Goal: Task Accomplishment & Management: Manage account settings

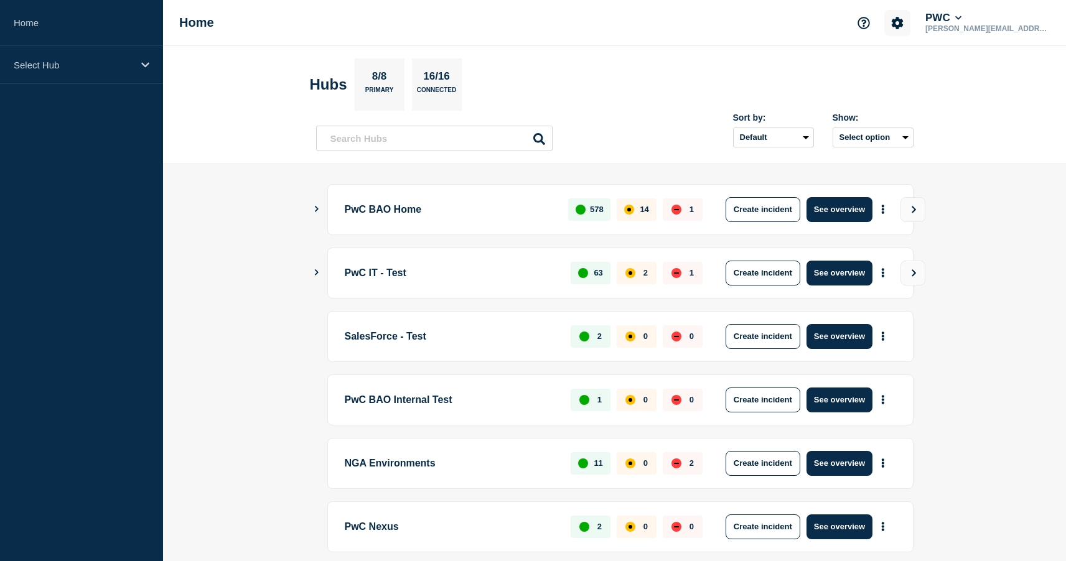
click at [910, 21] on button "Account settings" at bounding box center [897, 23] width 26 height 26
click at [911, 78] on link "Team Members" at bounding box center [936, 73] width 64 height 11
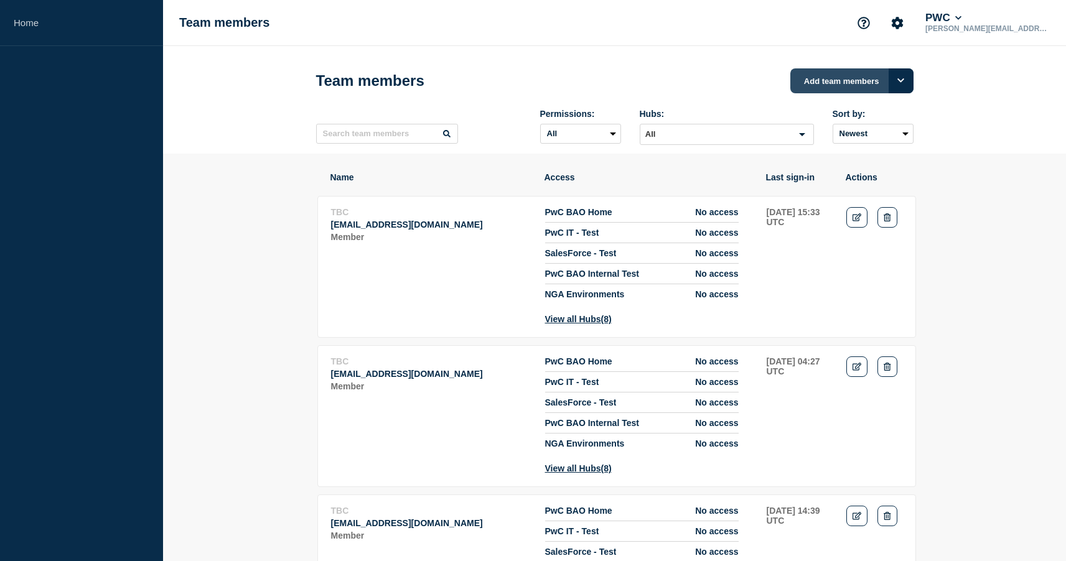
click at [853, 82] on button "Add team members" at bounding box center [851, 80] width 123 height 25
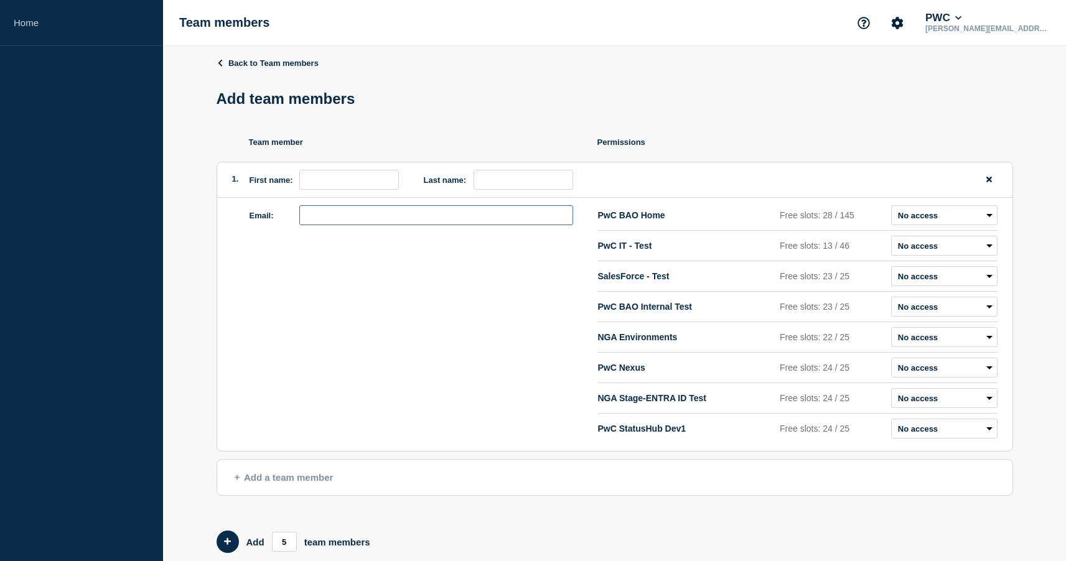
click at [391, 225] on input "email" at bounding box center [436, 215] width 274 height 20
paste input "[EMAIL_ADDRESS][PERSON_NAME][DOMAIN_NAME]"
type input "[EMAIL_ADDRESS][PERSON_NAME][DOMAIN_NAME]"
click at [350, 187] on input "first name" at bounding box center [349, 180] width 100 height 20
type input "[PERSON_NAME]"
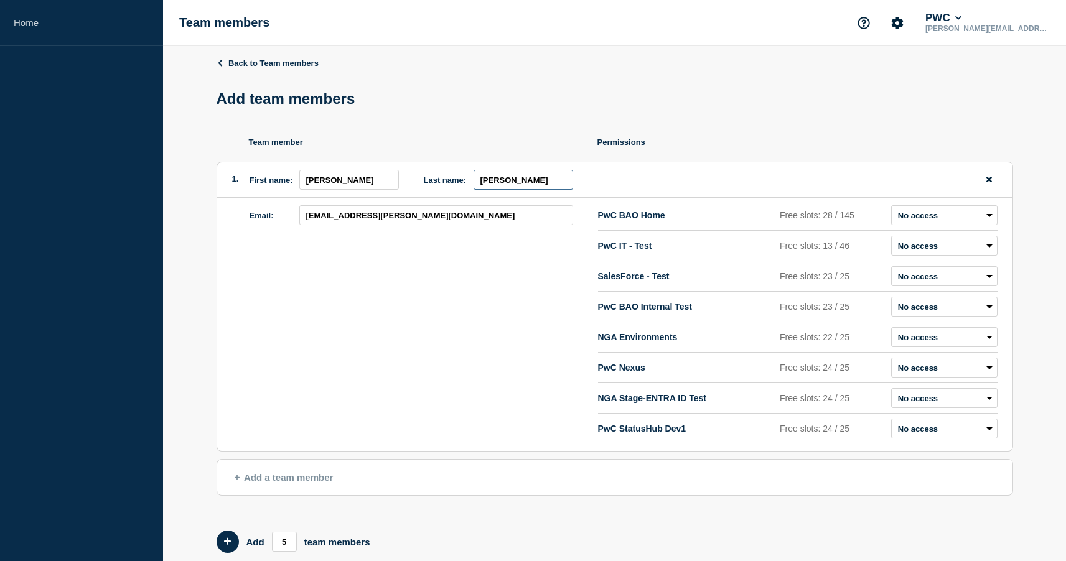
type input "[PERSON_NAME]"
click at [936, 225] on select "Admin Manager Editor No access" at bounding box center [944, 215] width 106 height 20
select select "2"
click at [891, 212] on select "Admin Manager Editor No access" at bounding box center [944, 215] width 106 height 20
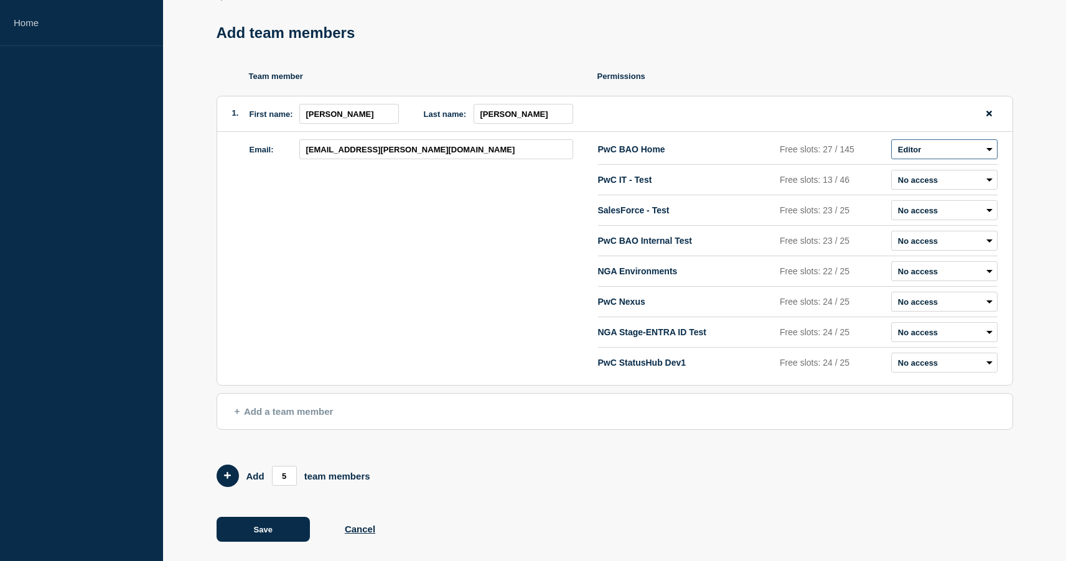
scroll to position [85, 0]
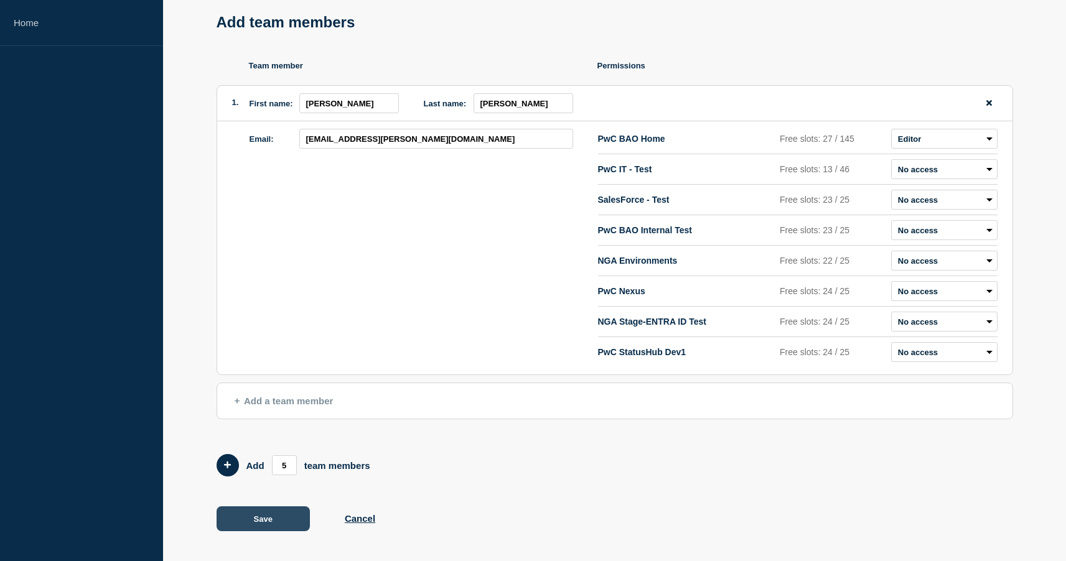
click at [257, 526] on button "Save" at bounding box center [262, 518] width 93 height 25
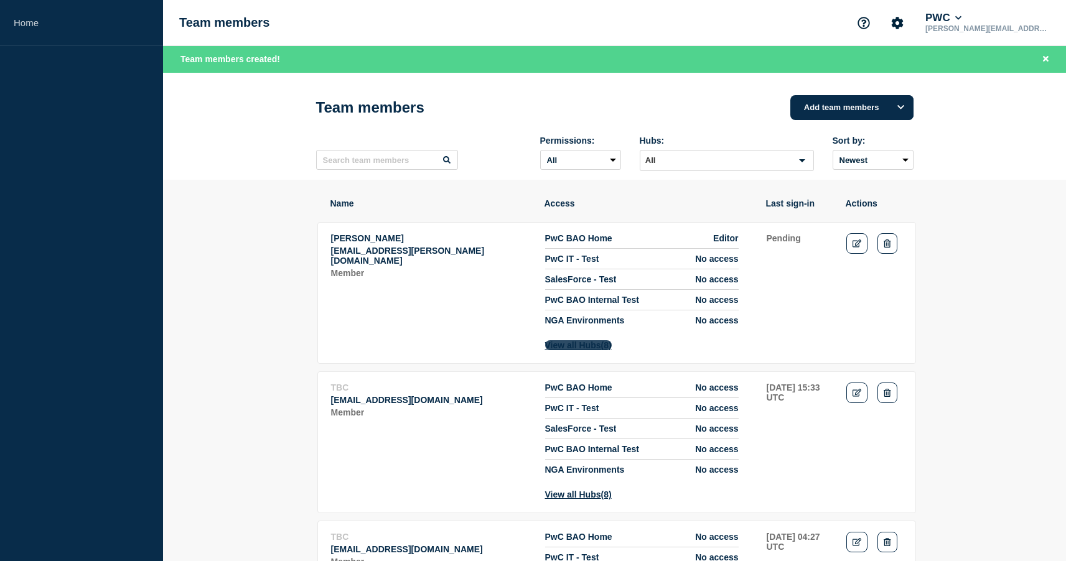
click at [587, 350] on button "View all Hubs (8)" at bounding box center [578, 345] width 67 height 10
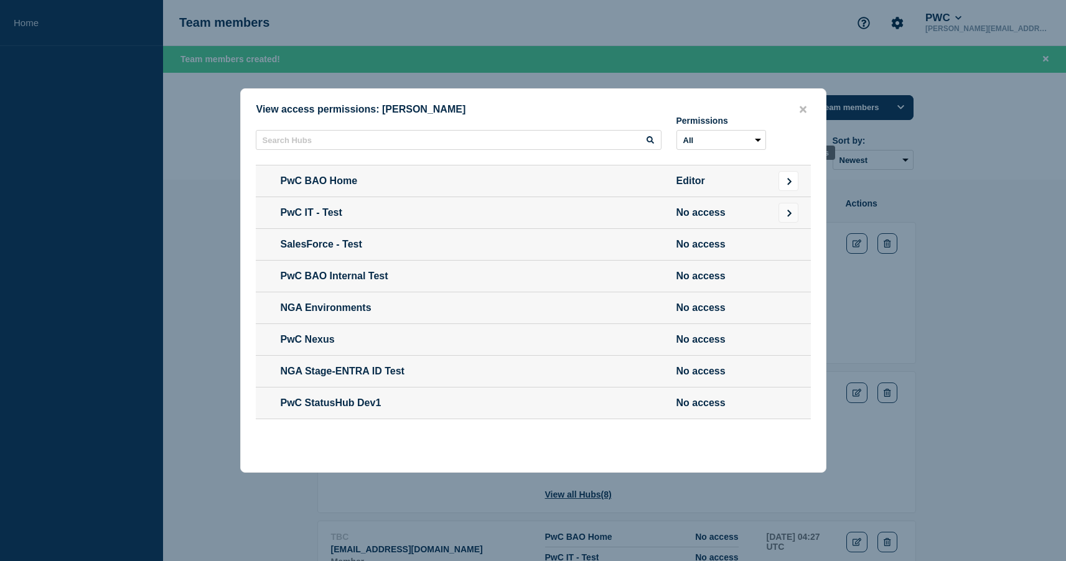
click at [788, 177] on icon "Go to Connected Hubs" at bounding box center [789, 180] width 8 height 7
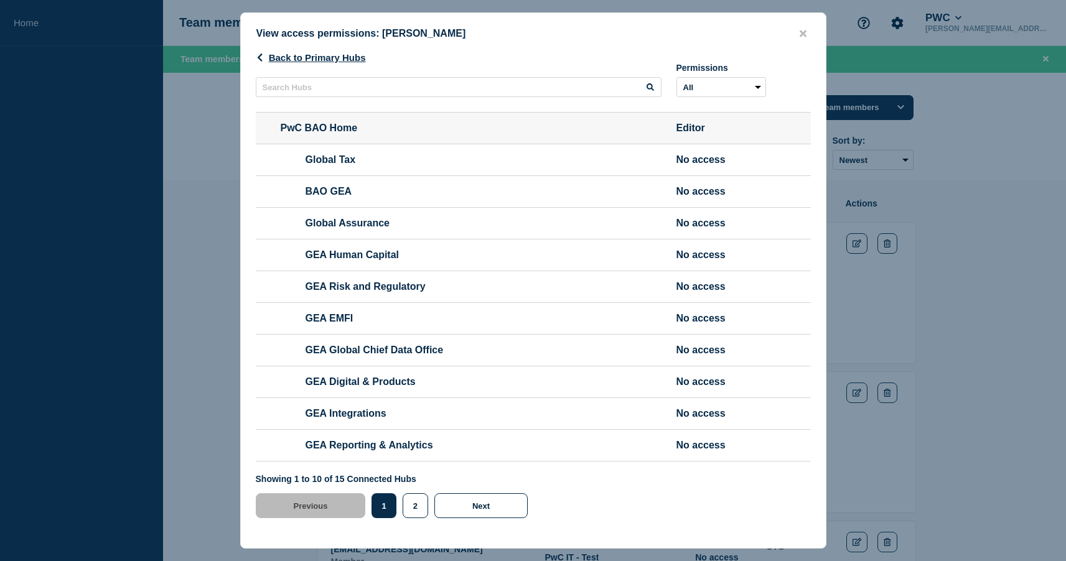
click at [717, 261] on span "No access" at bounding box center [721, 254] width 90 height 11
click at [809, 28] on div "View access permissions: [PERSON_NAME]" at bounding box center [533, 34] width 585 height 12
click at [806, 29] on icon "close button" at bounding box center [802, 34] width 7 height 10
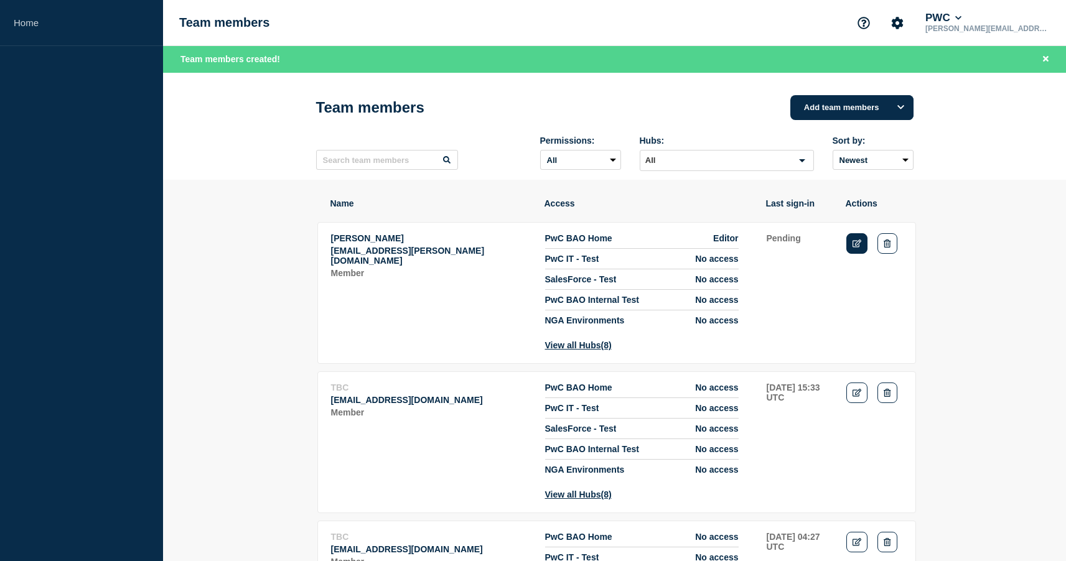
click at [854, 247] on icon "Edit" at bounding box center [856, 244] width 9 height 8
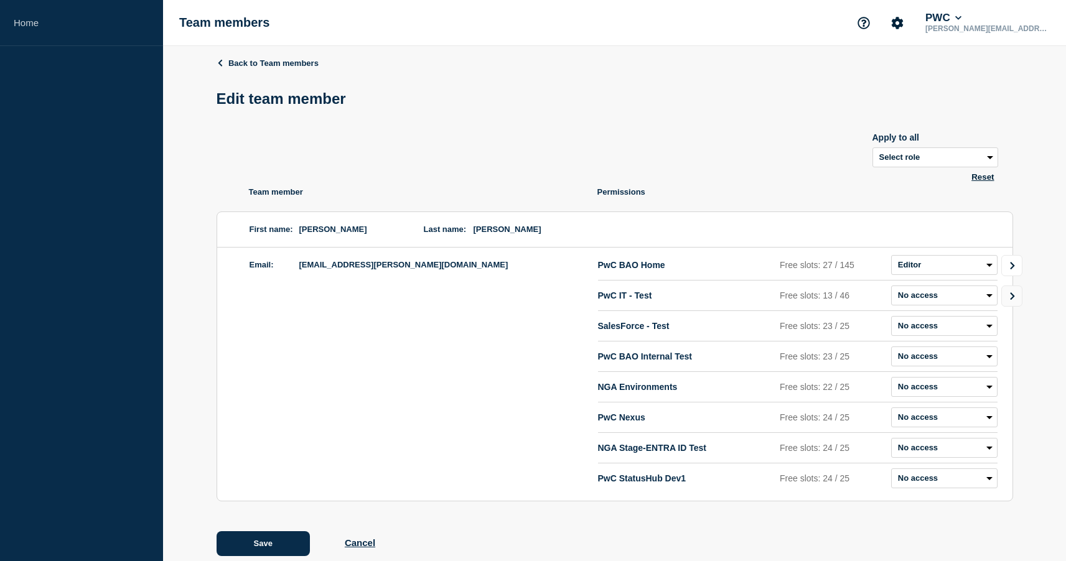
click at [1014, 269] on icon "Go to Connected Hubs" at bounding box center [1012, 265] width 9 height 7
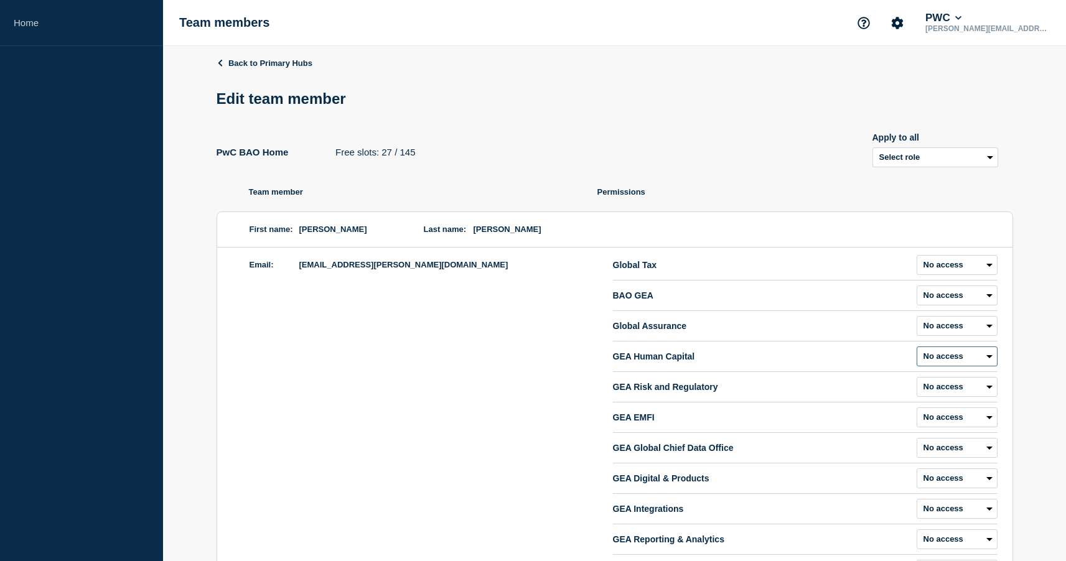
click at [952, 366] on select "Admin Manager Editor No access" at bounding box center [956, 356] width 81 height 20
select select "2"
click at [916, 355] on select "Admin Manager Editor No access" at bounding box center [956, 356] width 81 height 20
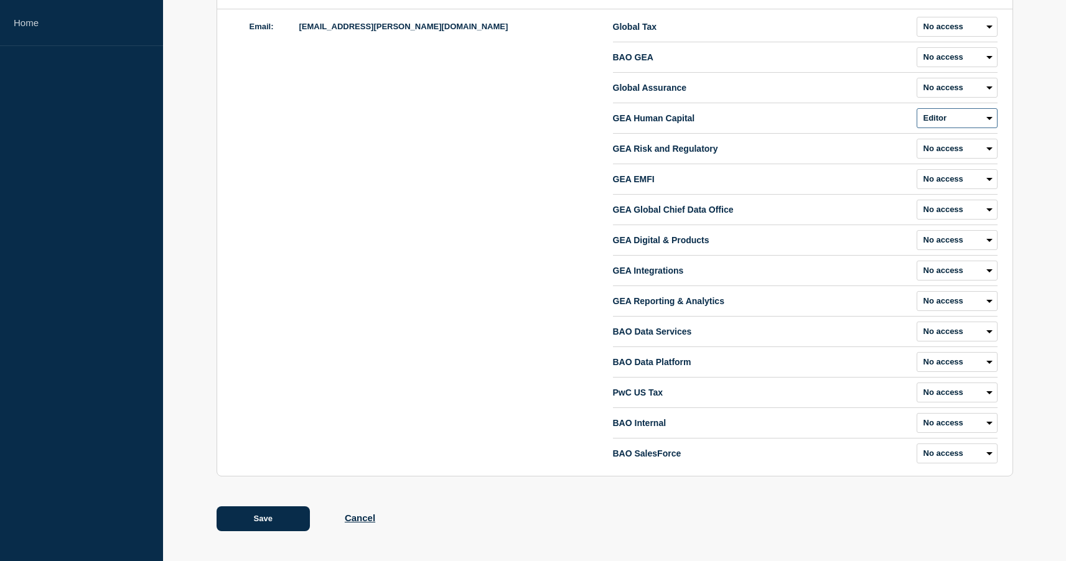
scroll to position [244, 0]
click at [250, 518] on button "Save" at bounding box center [262, 518] width 93 height 25
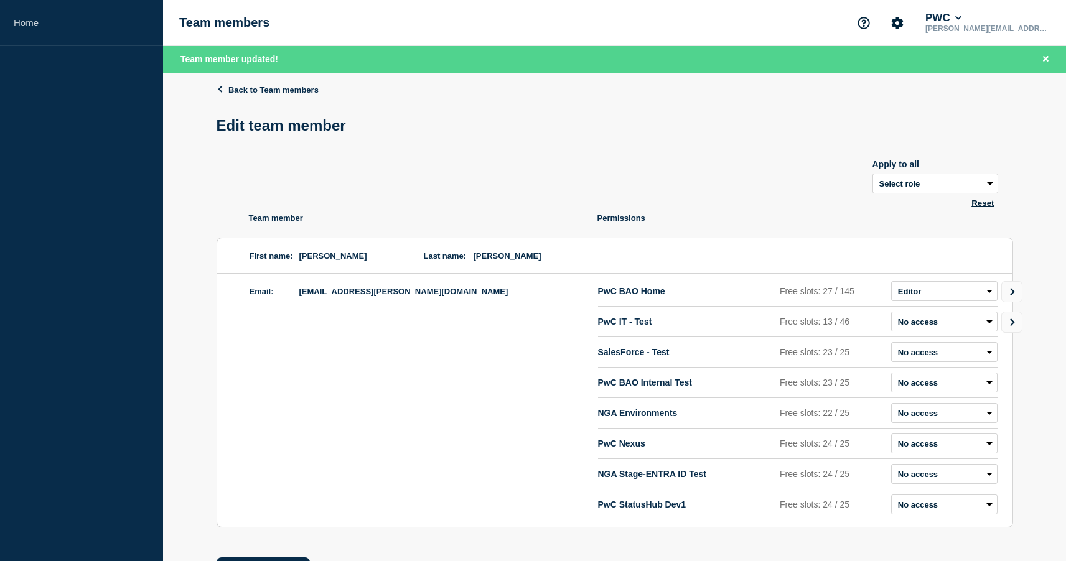
scroll to position [60, 0]
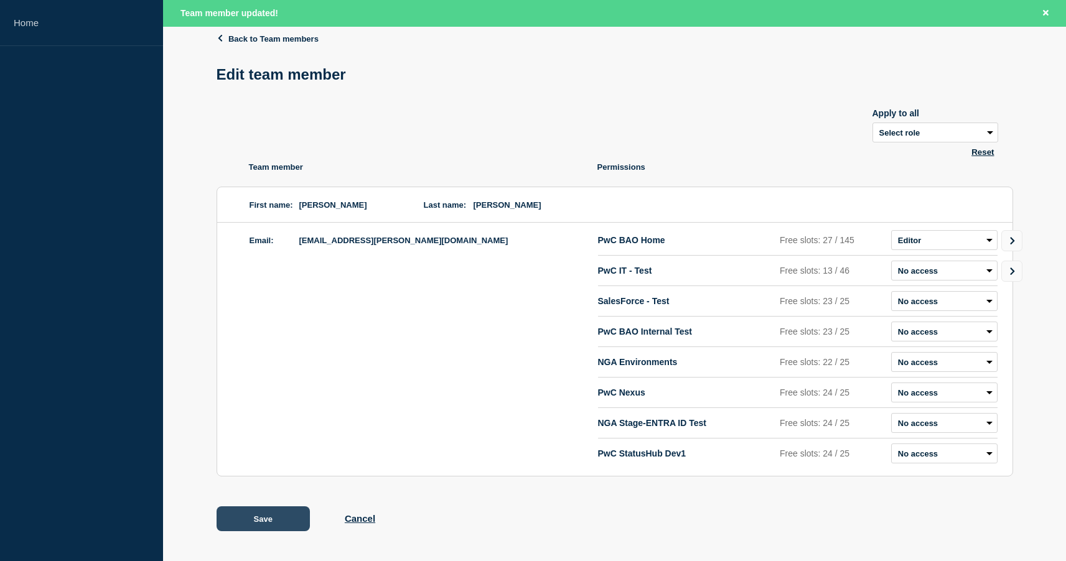
click at [292, 524] on button "Save" at bounding box center [262, 518] width 93 height 25
